Goal: Information Seeking & Learning: Check status

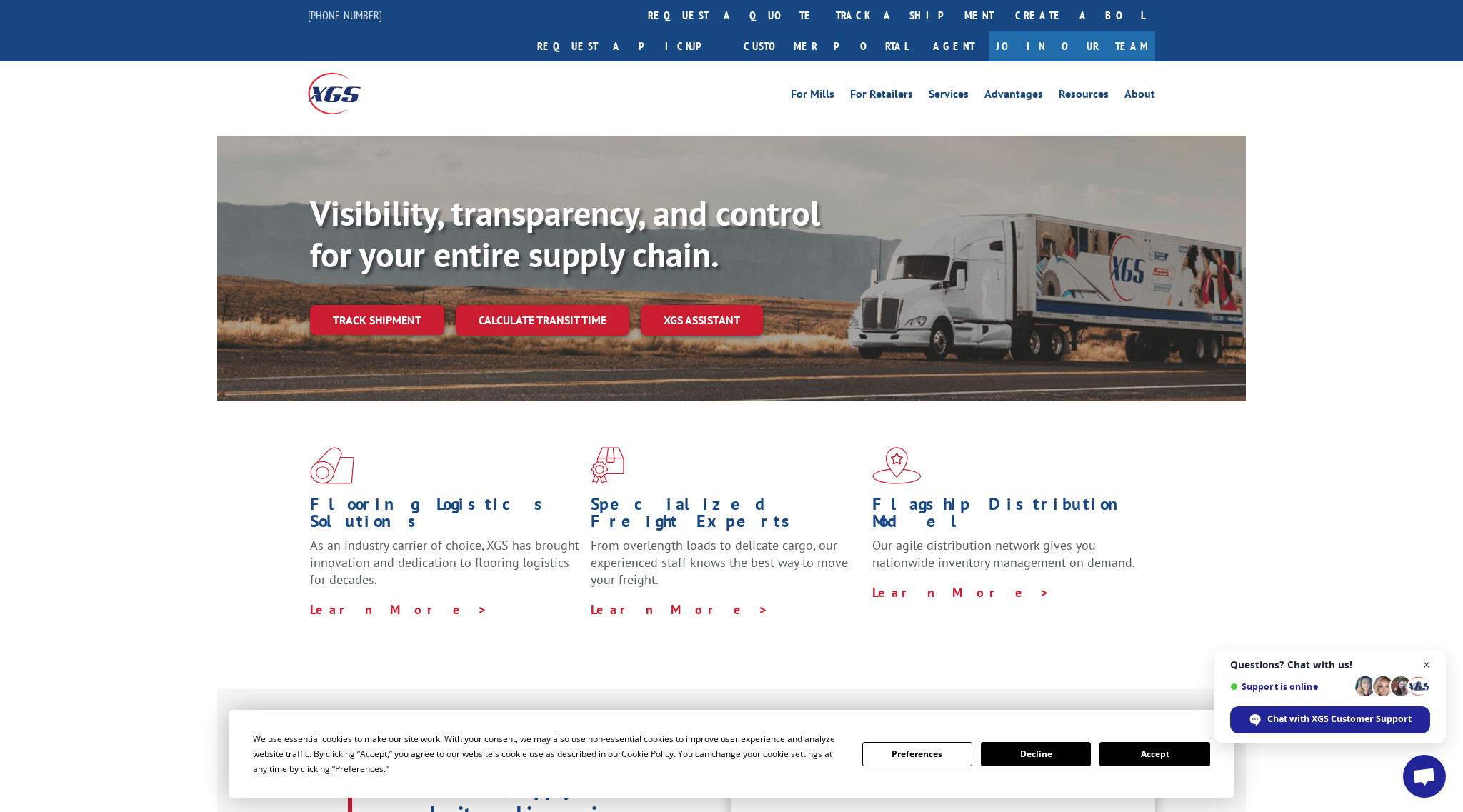
click at [1428, 665] on span "Close chat" at bounding box center [1427, 665] width 18 height 18
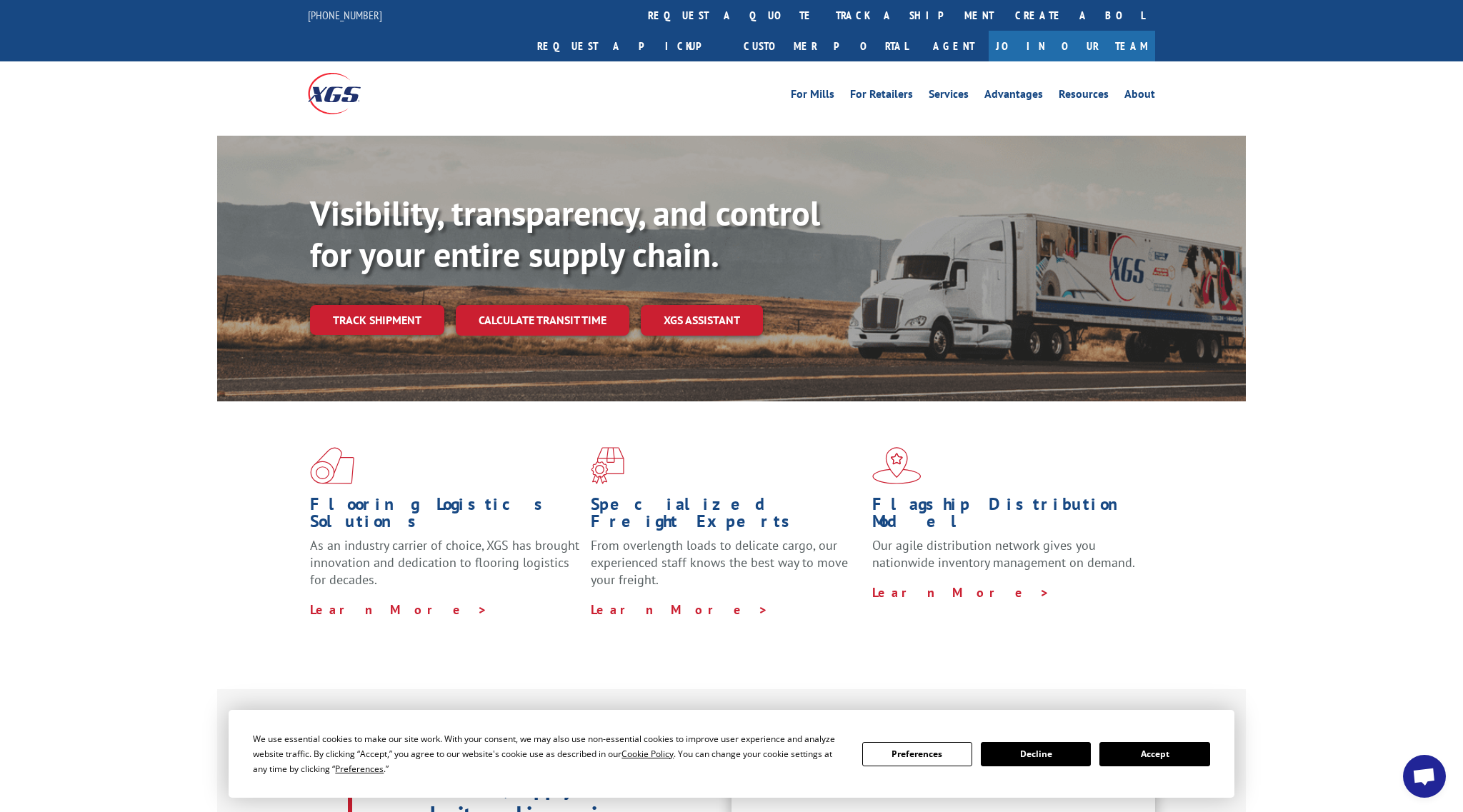
click at [1138, 753] on button "Accept" at bounding box center [1155, 755] width 110 height 24
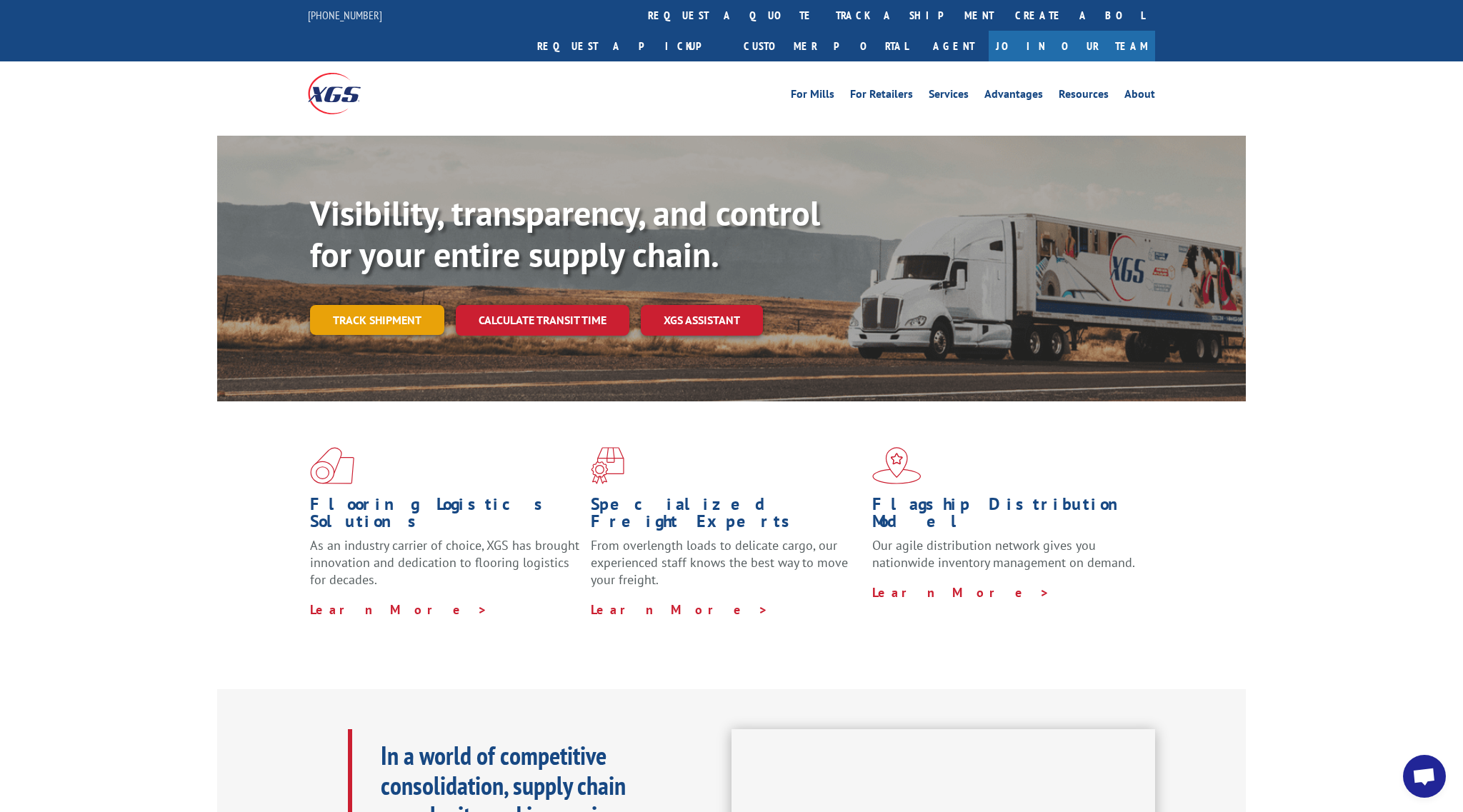
click at [365, 305] on link "Track shipment" at bounding box center [377, 319] width 134 height 30
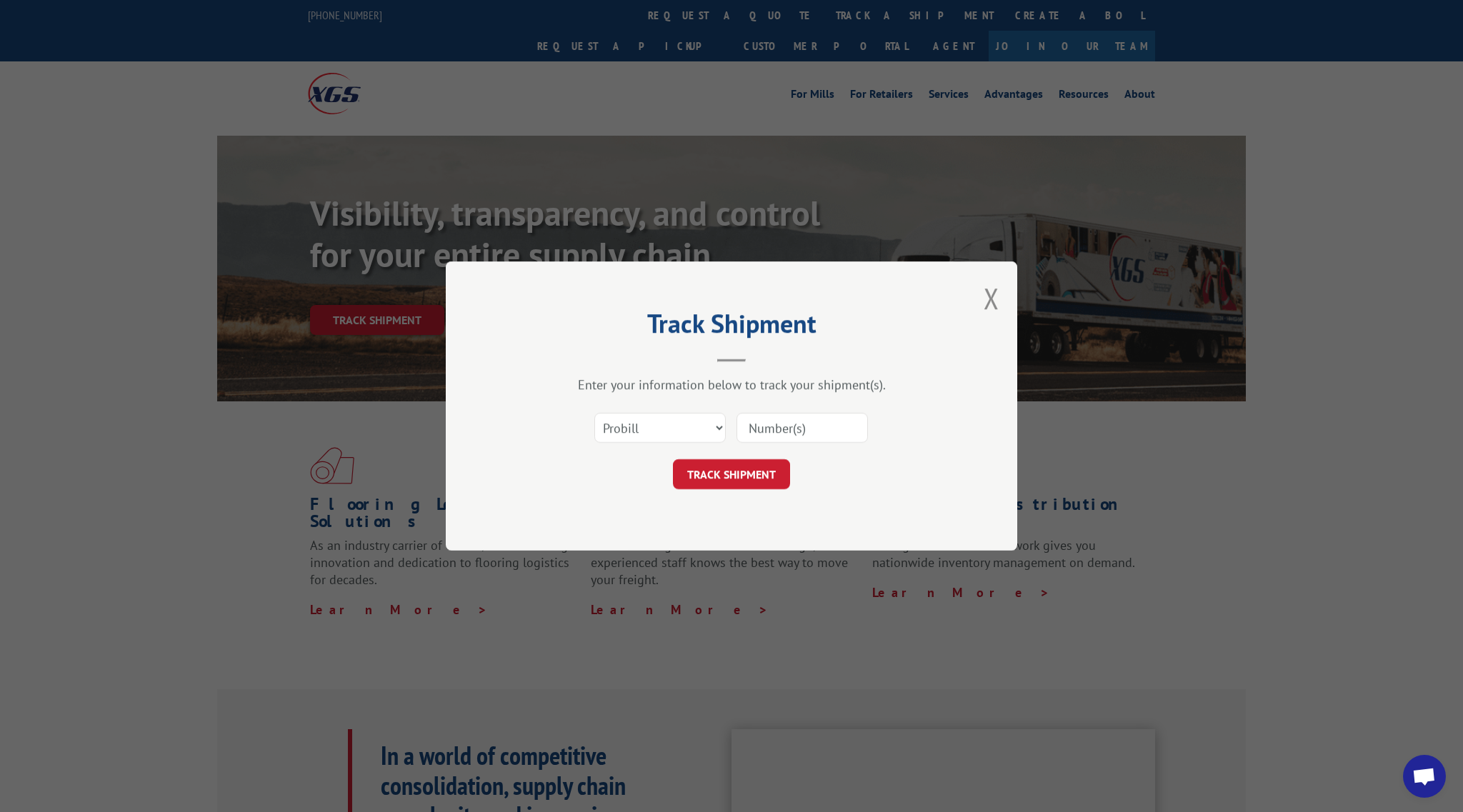
click at [796, 429] on input at bounding box center [802, 427] width 132 height 30
paste input "17059122"
type input "17059122"
select select "po"
click at [736, 471] on button "TRACK SHIPMENT" at bounding box center [732, 473] width 117 height 30
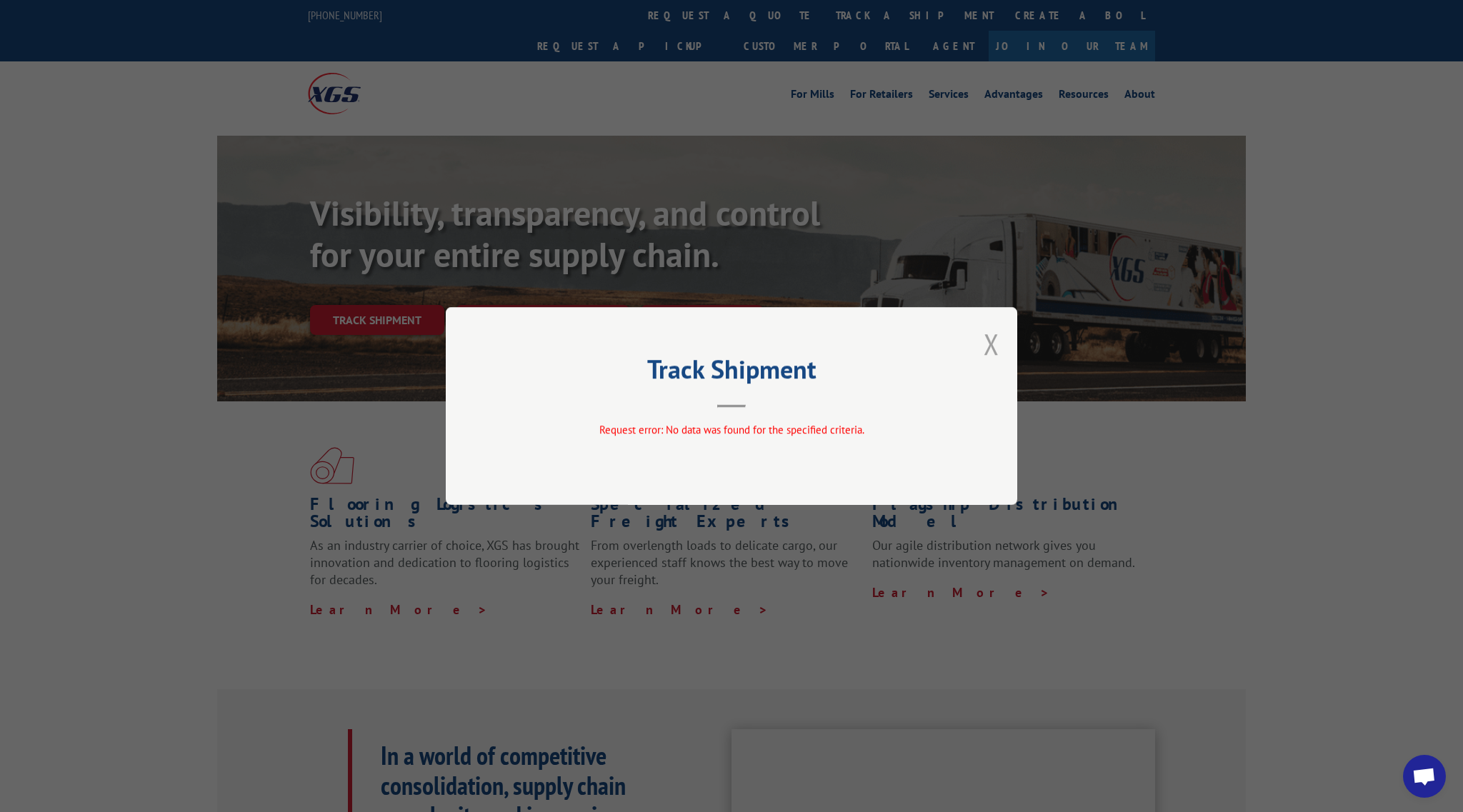
click at [989, 343] on button "Close modal" at bounding box center [991, 343] width 15 height 38
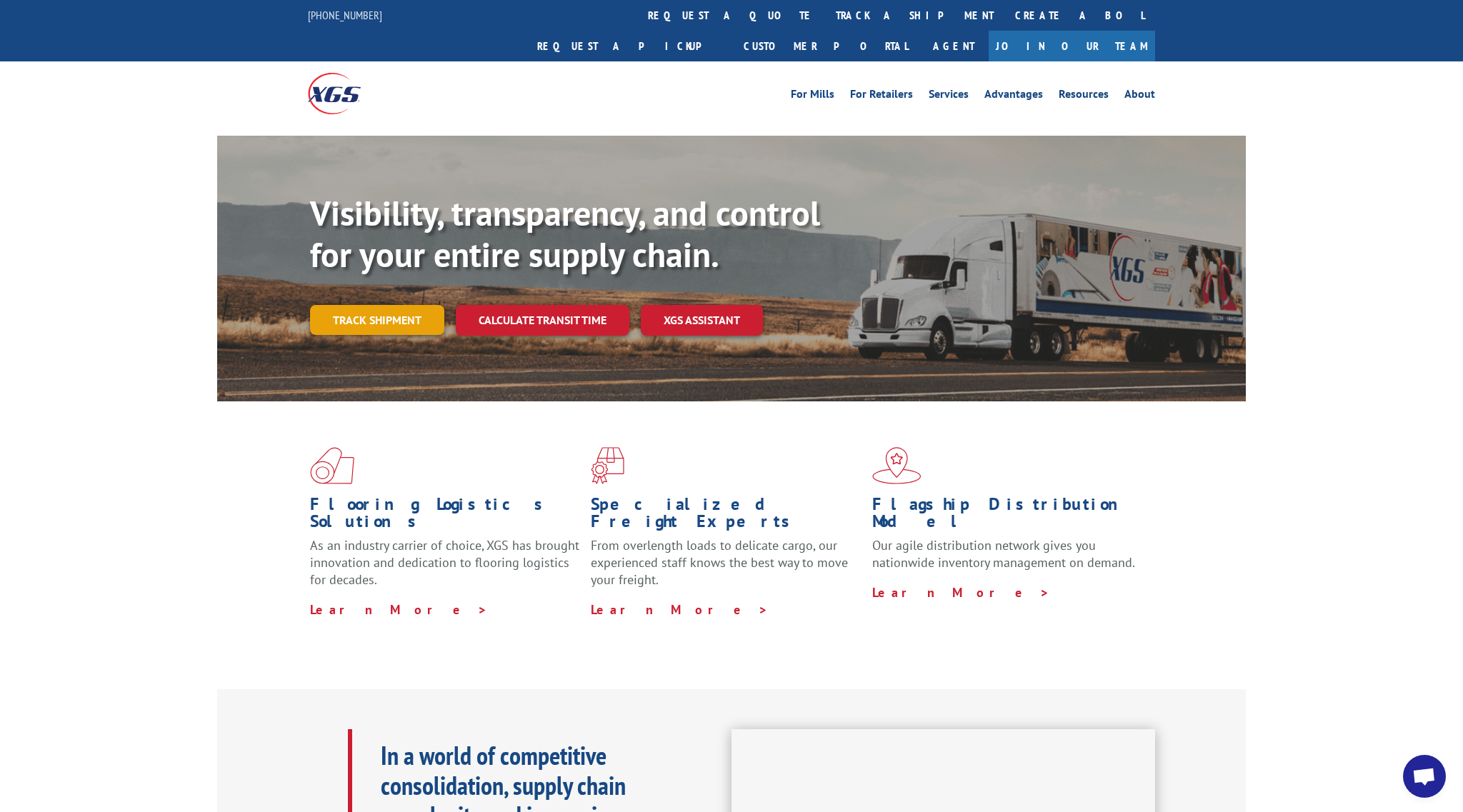
click at [384, 305] on link "Track shipment" at bounding box center [377, 319] width 134 height 30
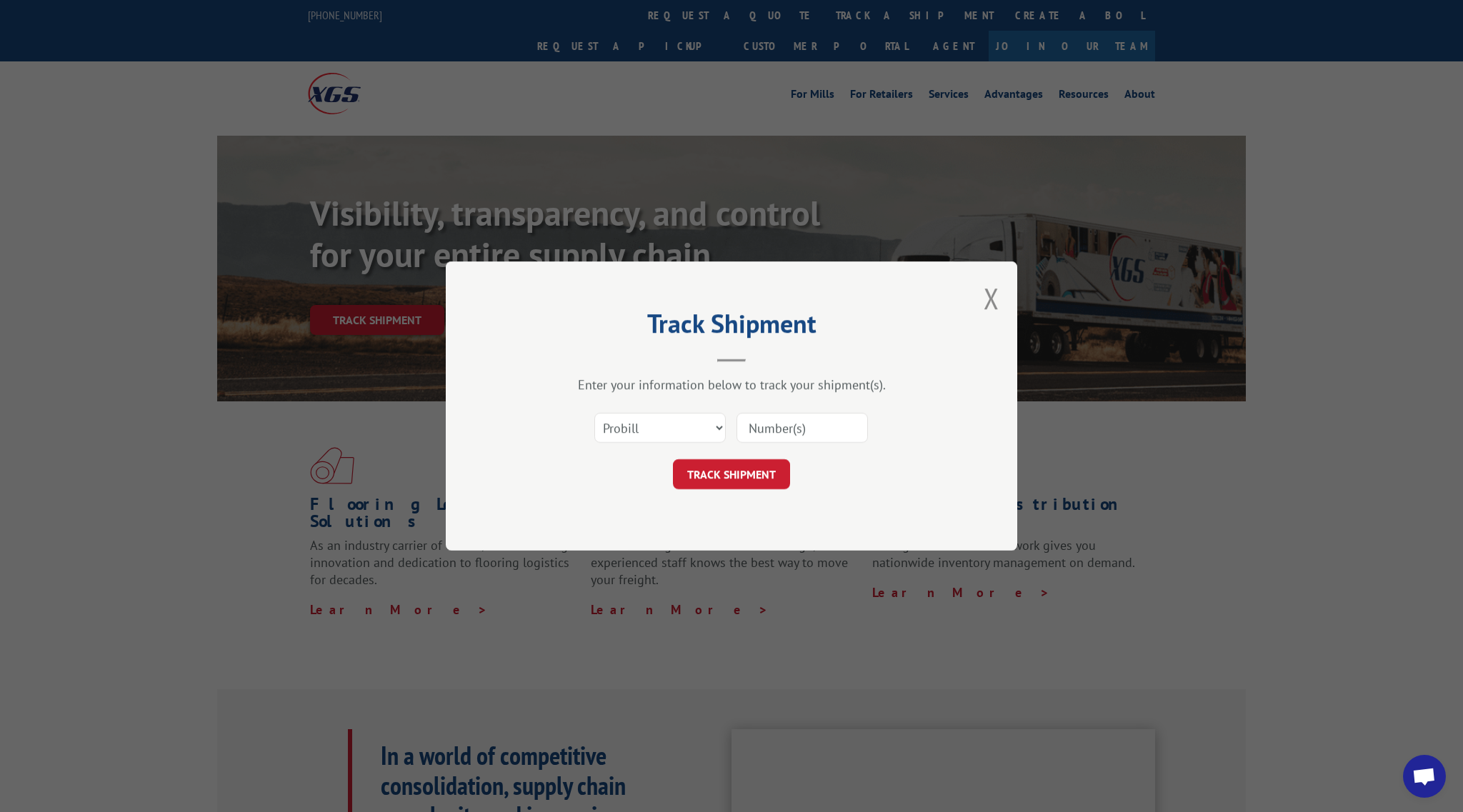
click at [794, 422] on input at bounding box center [802, 427] width 132 height 30
paste input "17059122"
type input "17059122"
click at [738, 480] on button "TRACK SHIPMENT" at bounding box center [732, 473] width 117 height 30
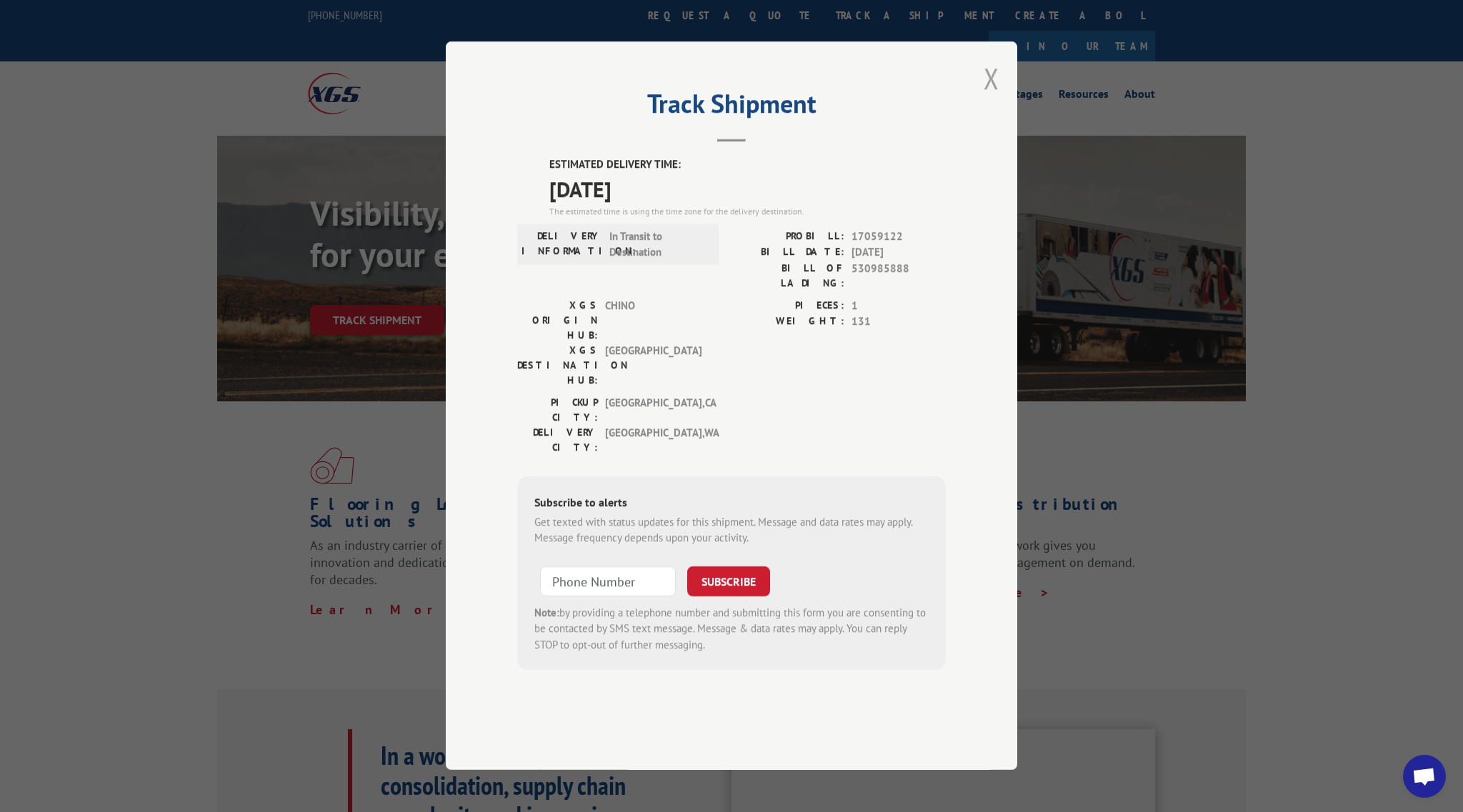
click at [991, 97] on button "Close modal" at bounding box center [991, 78] width 15 height 38
